Goal: Information Seeking & Learning: Learn about a topic

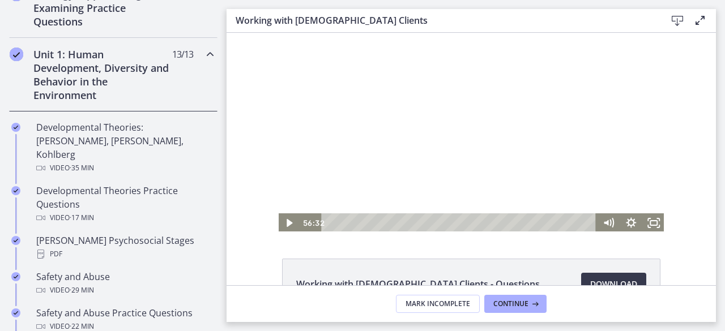
scroll to position [283, 0]
click at [80, 75] on h2 "Unit 1: Human Development, Diversity and Behavior in the Environment" at bounding box center [102, 76] width 138 height 54
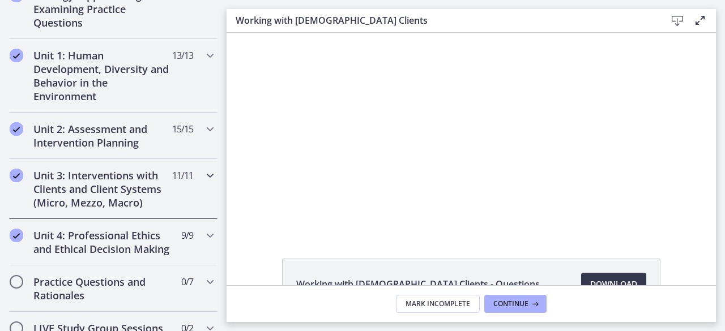
click at [115, 183] on h2 "Unit 3: Interventions with Clients and Client Systems (Micro, Mezzo, Macro)" at bounding box center [102, 189] width 138 height 41
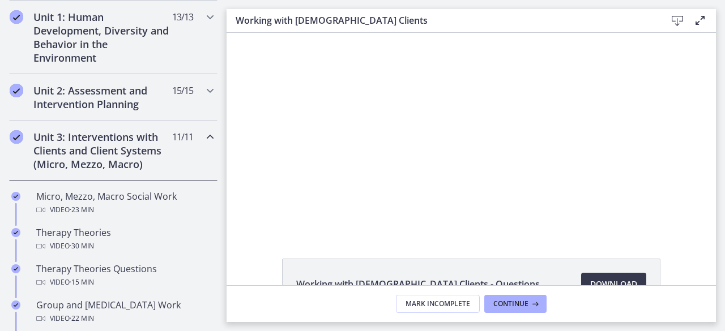
scroll to position [340, 0]
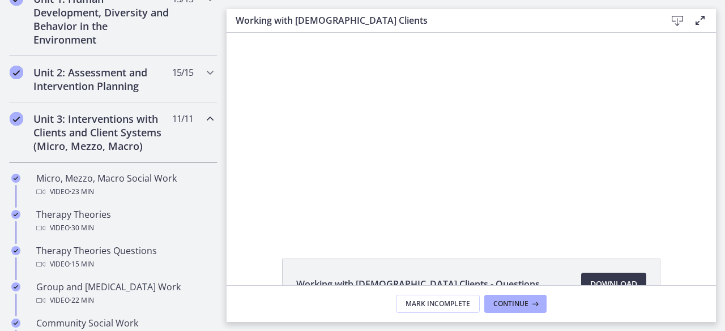
click at [105, 129] on h2 "Unit 3: Interventions with Clients and Client Systems (Micro, Mezzo, Macro)" at bounding box center [102, 132] width 138 height 41
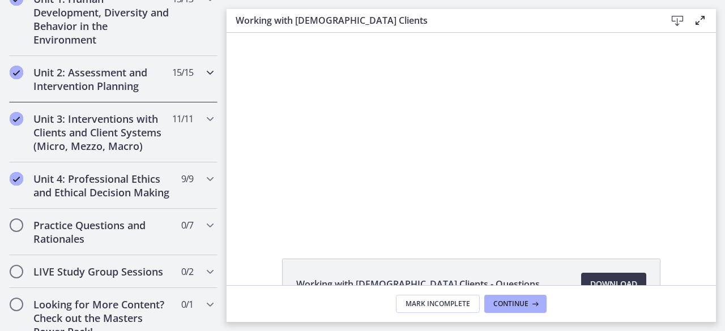
click at [108, 79] on h2 "Unit 2: Assessment and Intervention Planning" at bounding box center [102, 79] width 138 height 27
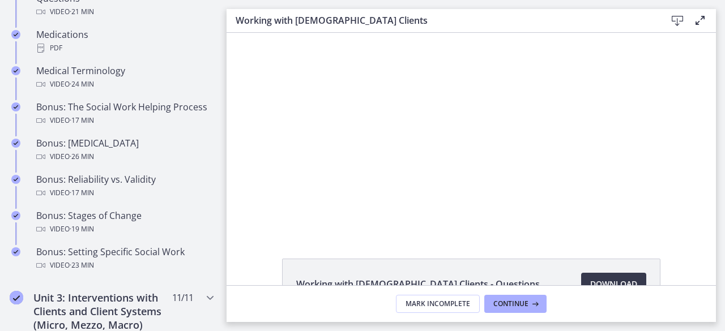
scroll to position [962, 0]
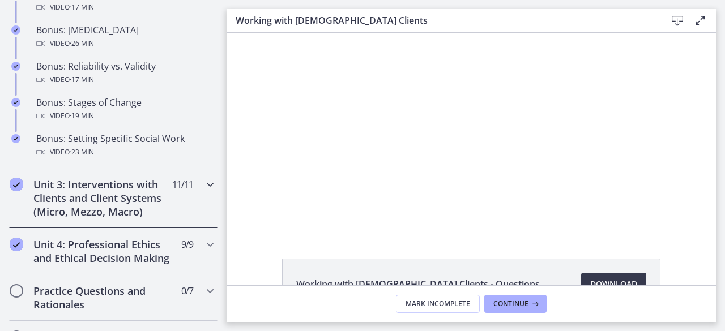
click at [136, 203] on h2 "Unit 3: Interventions with Clients and Client Systems (Micro, Mezzo, Macro)" at bounding box center [102, 198] width 138 height 41
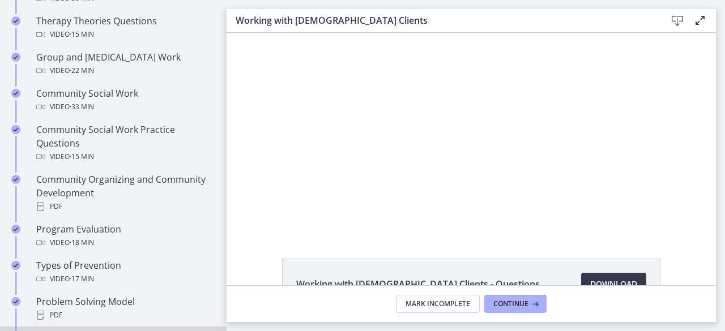
scroll to position [513, 0]
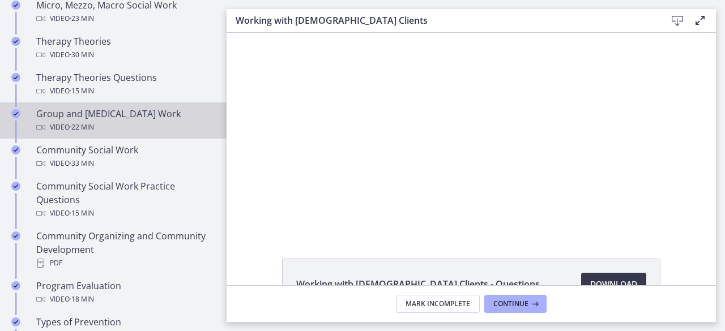
click at [159, 125] on div "Video · 22 min" at bounding box center [124, 128] width 177 height 14
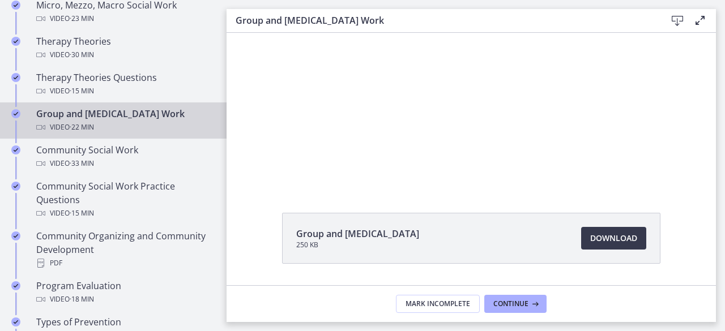
scroll to position [57, 0]
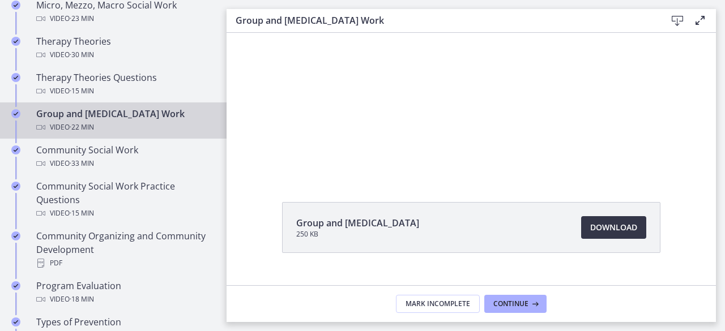
click at [613, 227] on span "Download Opens in a new window" at bounding box center [613, 228] width 47 height 14
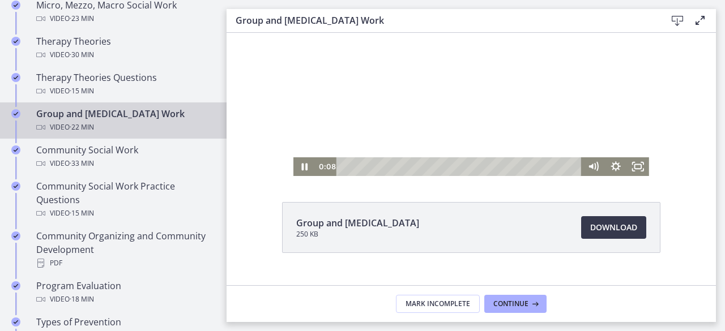
click at [341, 112] on div at bounding box center [471, 76] width 356 height 200
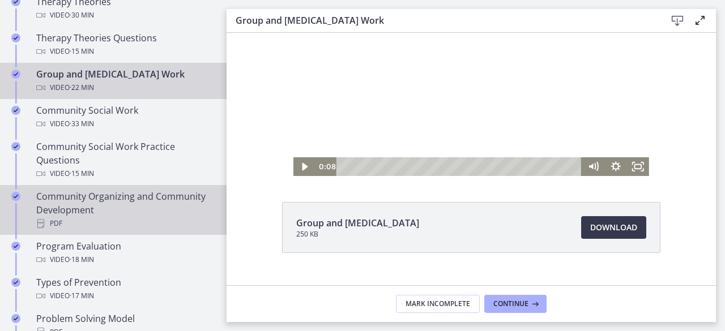
scroll to position [536, 0]
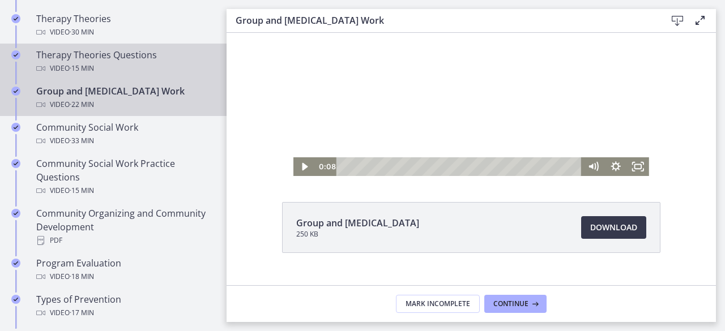
click at [144, 56] on div "Therapy Theories Questions Video · 15 min" at bounding box center [124, 61] width 177 height 27
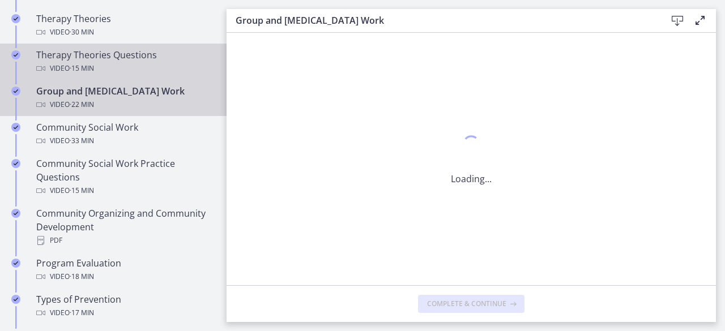
scroll to position [0, 0]
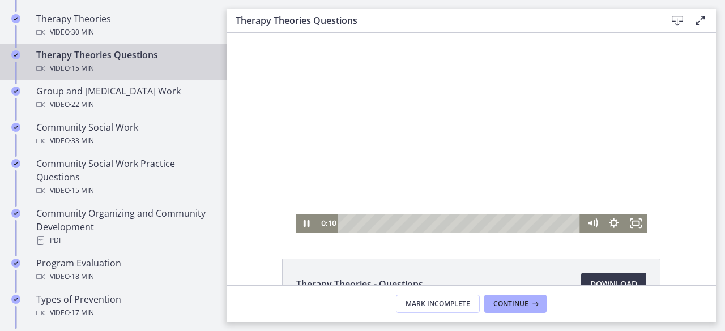
click at [504, 149] on div at bounding box center [472, 133] width 352 height 200
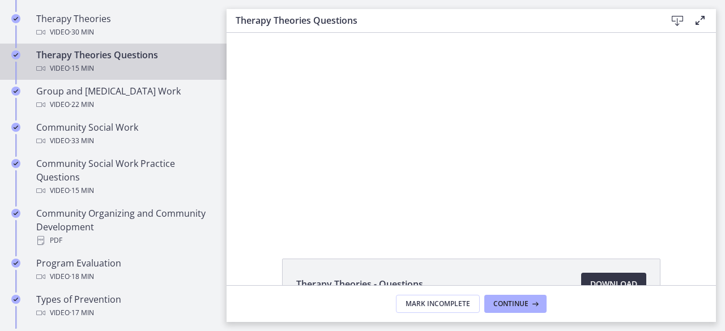
click at [606, 275] on link "Download Opens in a new window" at bounding box center [613, 284] width 65 height 23
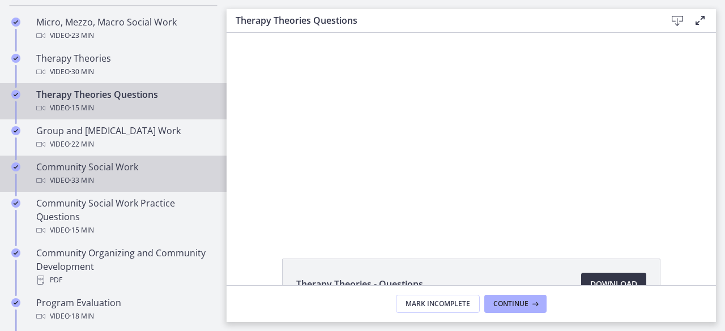
scroll to position [479, 0]
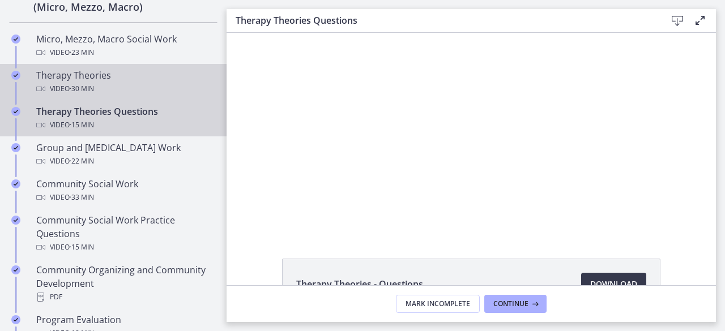
click at [108, 82] on div "Video · 30 min" at bounding box center [124, 89] width 177 height 14
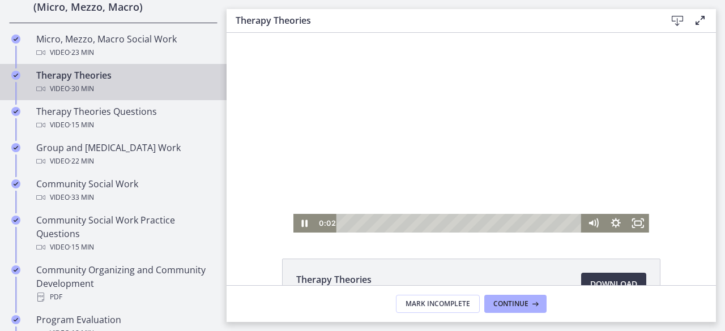
scroll to position [57, 0]
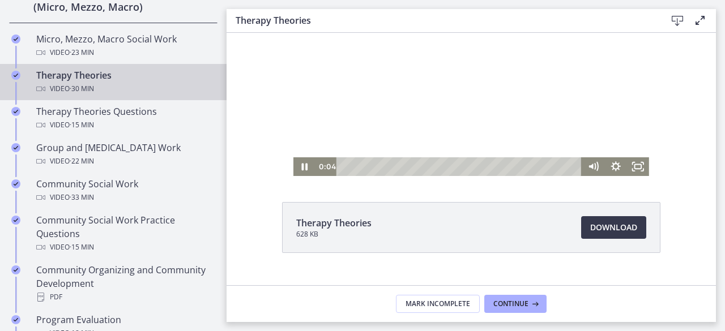
click at [459, 83] on div at bounding box center [471, 76] width 356 height 200
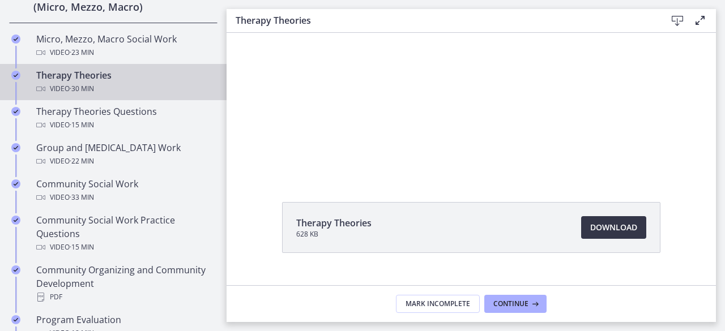
click at [603, 224] on span "Download Opens in a new window" at bounding box center [613, 228] width 47 height 14
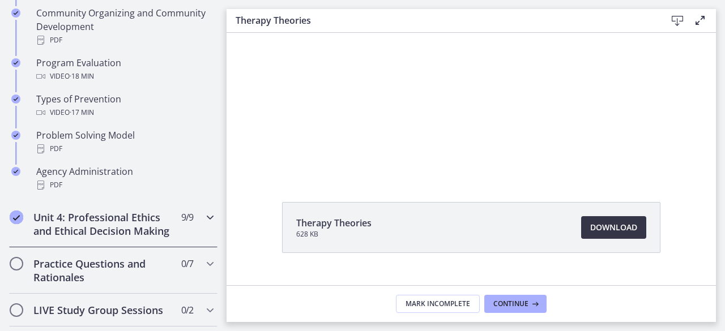
scroll to position [762, 0]
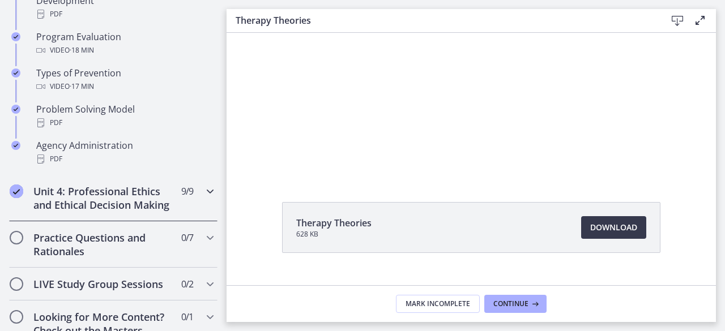
click at [139, 211] on h2 "Unit 4: Professional Ethics and Ethical Decision Making" at bounding box center [102, 198] width 138 height 27
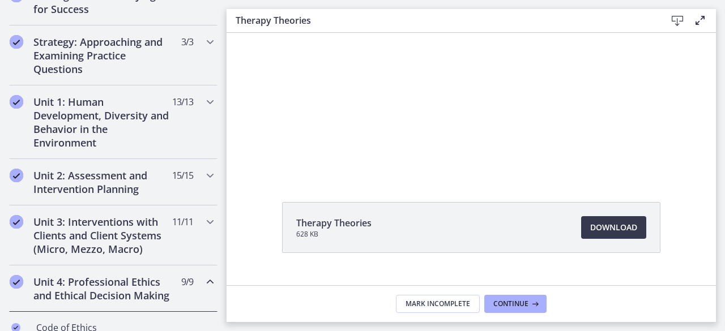
scroll to position [252, 0]
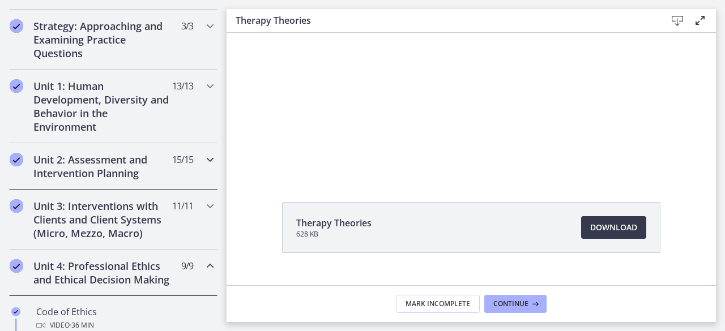
click at [118, 167] on h2 "Unit 2: Assessment and Intervention Planning" at bounding box center [102, 166] width 138 height 27
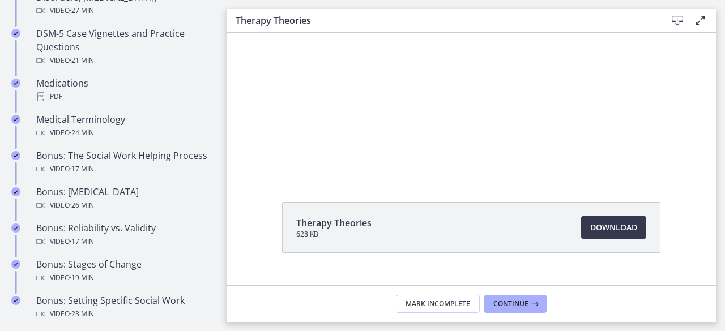
scroll to position [819, 0]
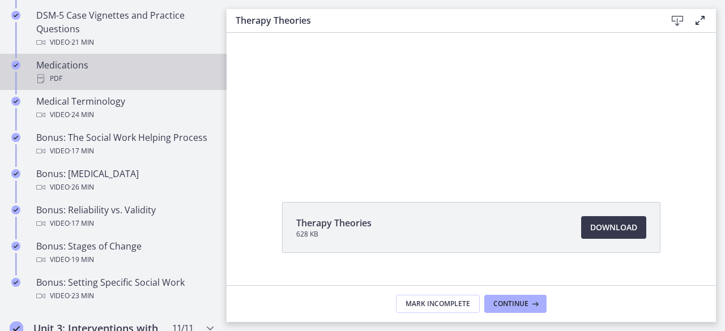
click at [133, 78] on div "PDF" at bounding box center [124, 79] width 177 height 14
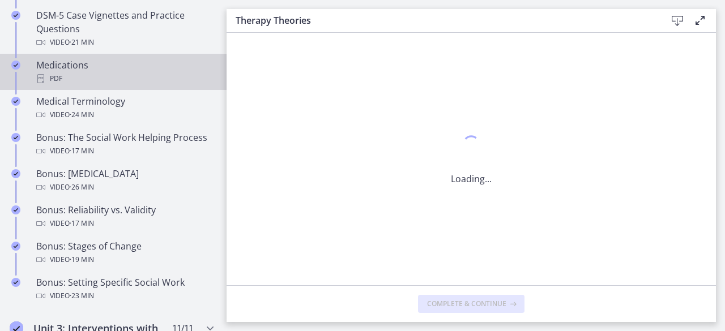
scroll to position [0, 0]
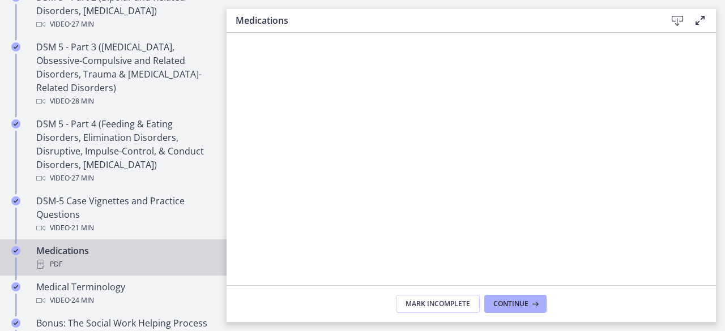
scroll to position [350, 0]
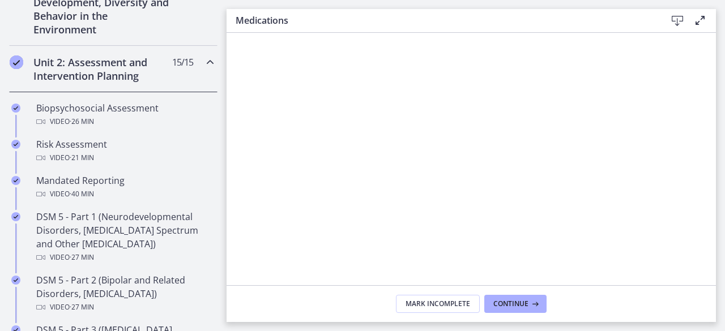
click at [93, 71] on h2 "Unit 2: Assessment and Intervention Planning" at bounding box center [102, 68] width 138 height 27
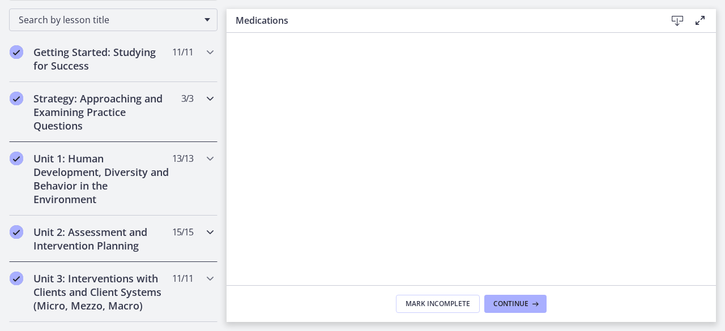
scroll to position [237, 0]
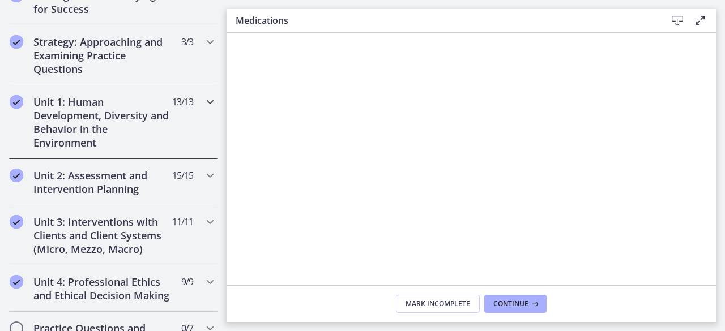
click at [96, 119] on h2 "Unit 1: Human Development, Diversity and Behavior in the Environment" at bounding box center [102, 122] width 138 height 54
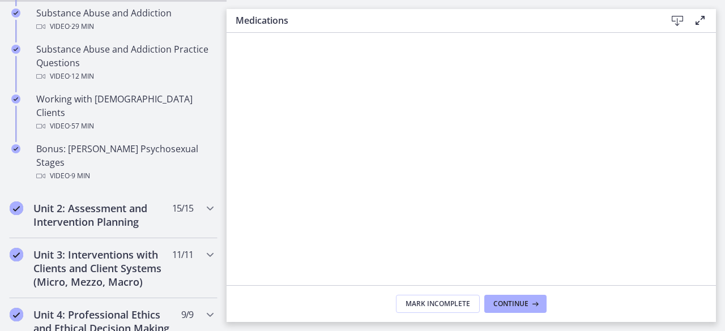
scroll to position [803, 0]
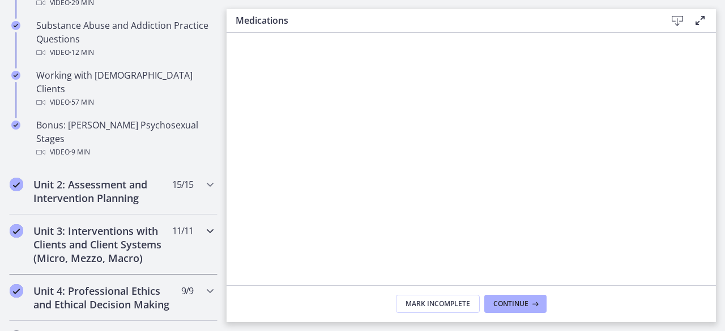
click at [133, 224] on h2 "Unit 3: Interventions with Clients and Client Systems (Micro, Mezzo, Macro)" at bounding box center [102, 244] width 138 height 41
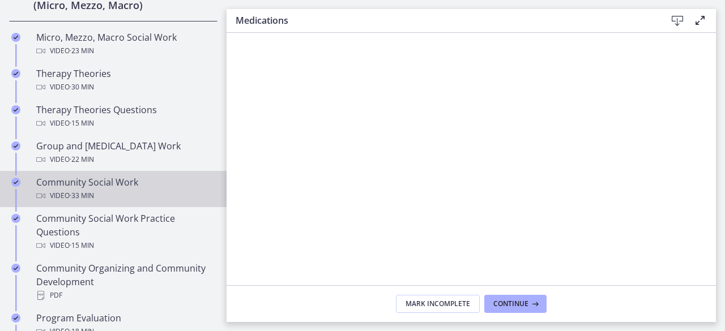
scroll to position [463, 0]
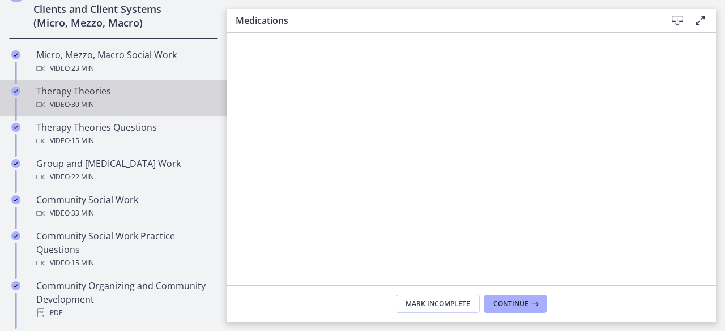
click at [125, 101] on div "Video · 30 min" at bounding box center [124, 105] width 177 height 14
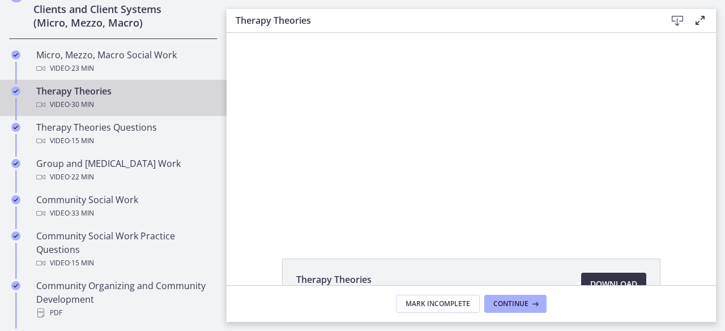
click at [630, 279] on span "Download Opens in a new window" at bounding box center [613, 284] width 47 height 14
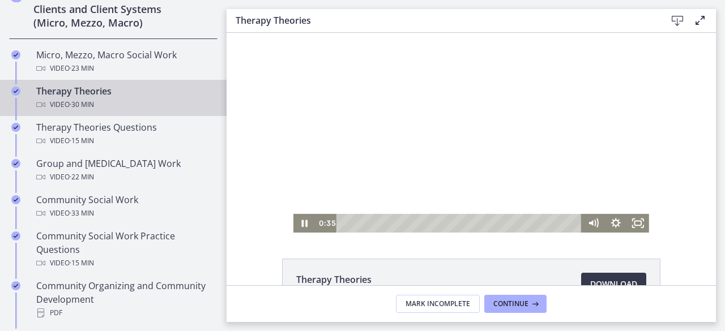
click at [394, 179] on div at bounding box center [471, 133] width 356 height 200
